Goal: Find contact information: Obtain details needed to contact an individual or organization

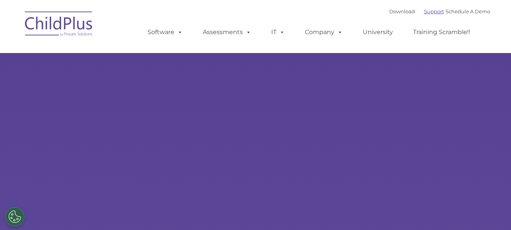
type input ""
select select "MEDIUM"
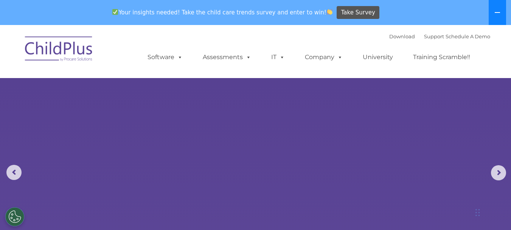
click at [499, 17] on button at bounding box center [497, 12] width 17 height 25
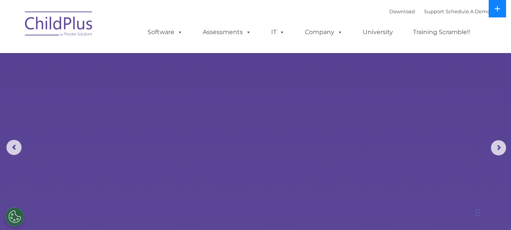
click at [501, 12] on button at bounding box center [497, 8] width 17 height 17
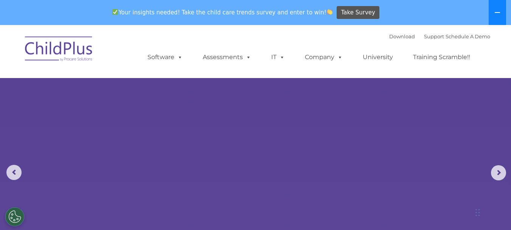
click at [495, 14] on icon at bounding box center [498, 12] width 6 height 6
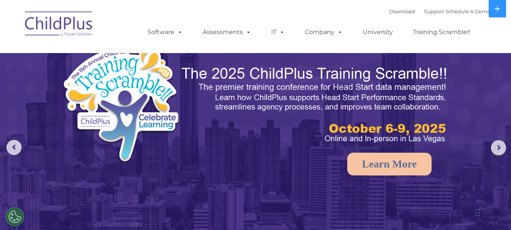
click at [52, 26] on img at bounding box center [59, 25] width 76 height 38
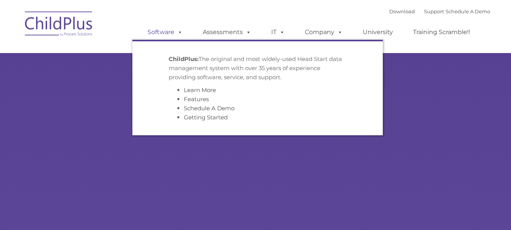
type input ""
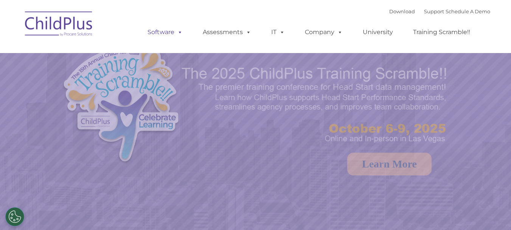
select select "MEDIUM"
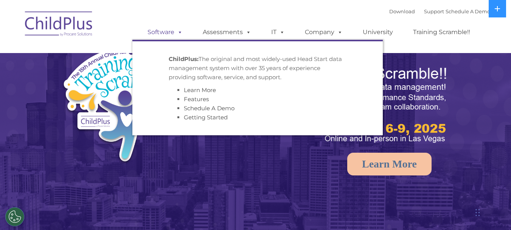
click at [176, 32] on span at bounding box center [178, 31] width 8 height 7
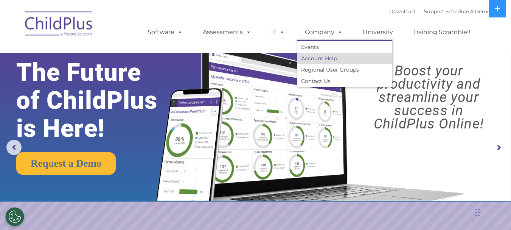
click at [317, 60] on link "Account Help" at bounding box center [344, 58] width 95 height 11
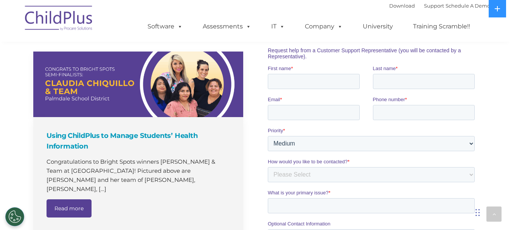
scroll to position [439, 0]
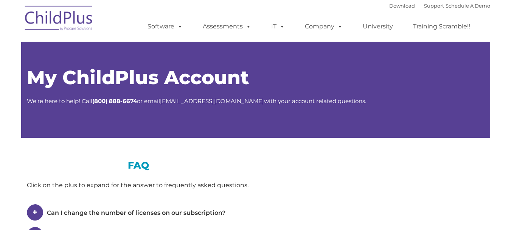
type input ""
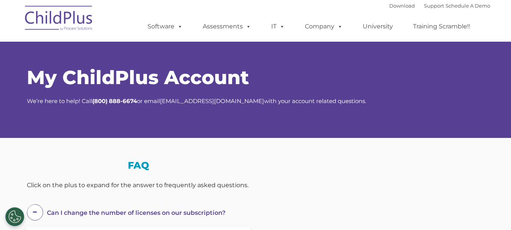
select select "MEDIUM"
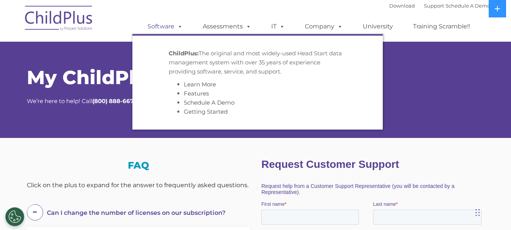
click at [168, 27] on link "Software" at bounding box center [165, 26] width 50 height 15
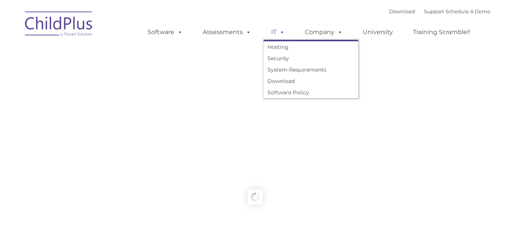
type input ""
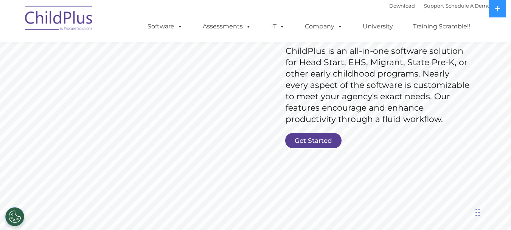
scroll to position [123, 0]
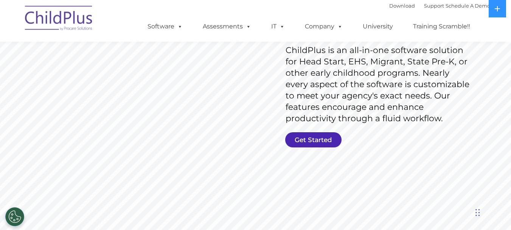
click at [294, 140] on link "Get Started" at bounding box center [313, 139] width 56 height 15
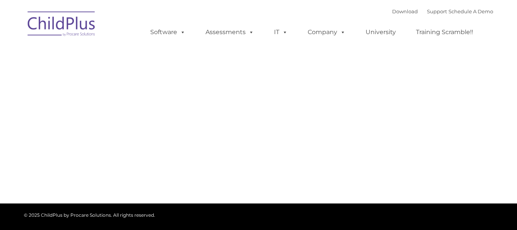
type input ""
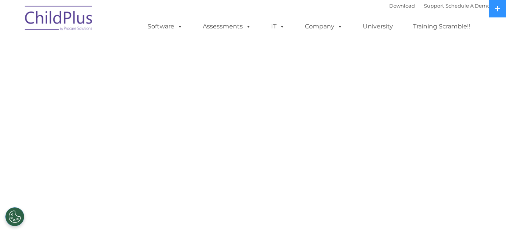
select select "MEDIUM"
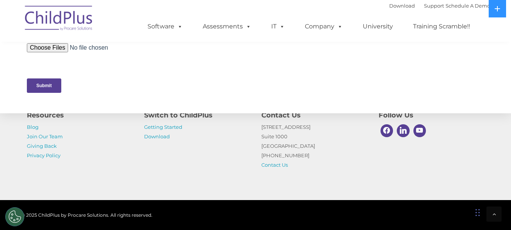
scroll to position [431, 0]
